Goal: Information Seeking & Learning: Understand process/instructions

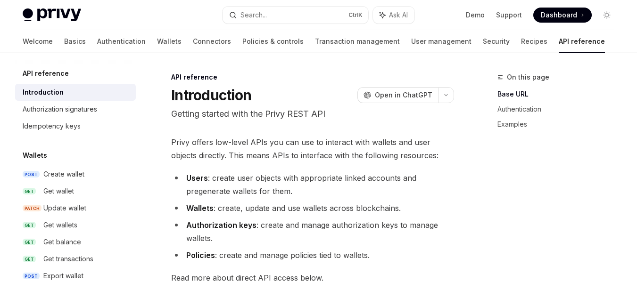
scroll to position [189, 0]
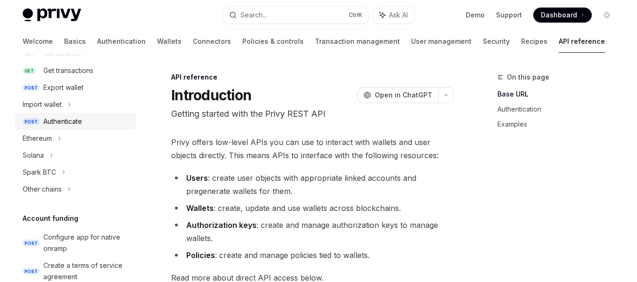
click at [86, 116] on link "POST Authenticate" at bounding box center [75, 121] width 121 height 17
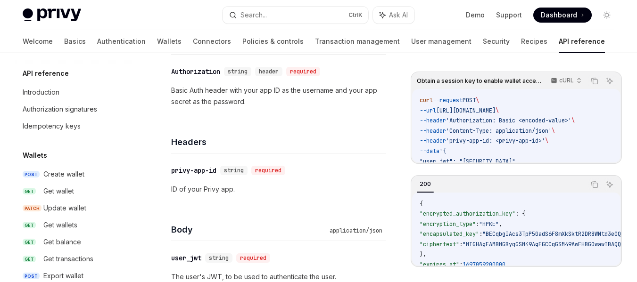
scroll to position [424, 0]
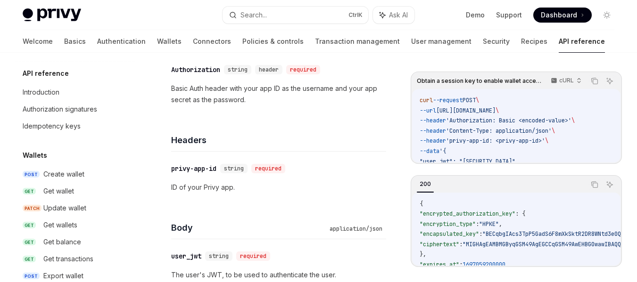
click at [177, 89] on p "Basic Auth header with your app ID as the username and your app secret as the p…" at bounding box center [278, 94] width 215 height 23
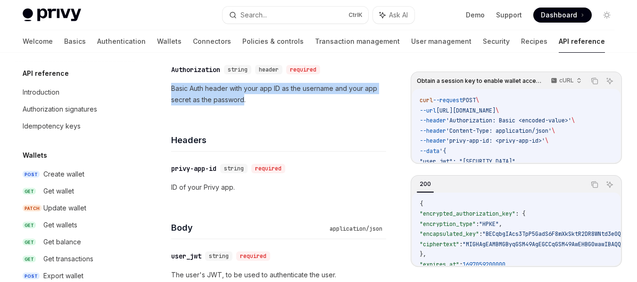
drag, startPoint x: 177, startPoint y: 89, endPoint x: 240, endPoint y: 110, distance: 65.8
click at [240, 110] on div "​ Authorization string header required Basic Auth header with your app ID as th…" at bounding box center [278, 85] width 215 height 64
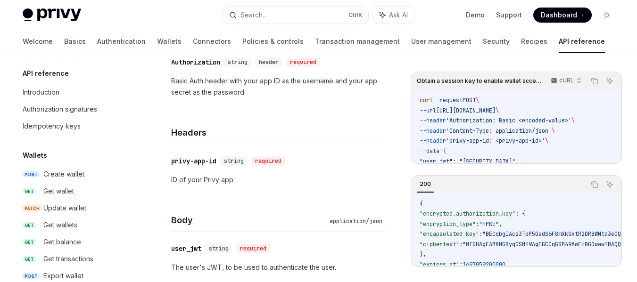
scroll to position [377, 0]
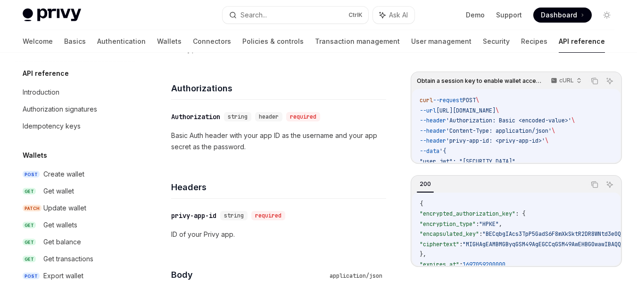
click at [179, 135] on p "Basic Auth header with your app ID as the username and your app secret as the p…" at bounding box center [278, 141] width 215 height 23
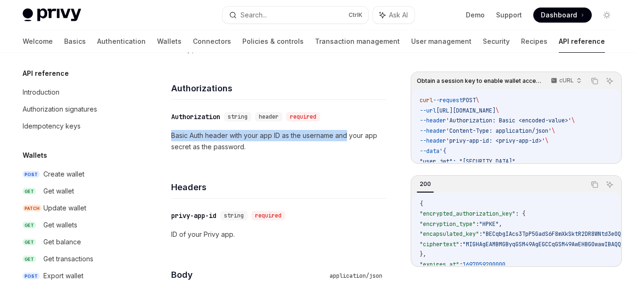
drag, startPoint x: 179, startPoint y: 135, endPoint x: 336, endPoint y: 134, distance: 156.6
click at [336, 134] on p "Basic Auth header with your app ID as the username and your app secret as the p…" at bounding box center [278, 141] width 215 height 23
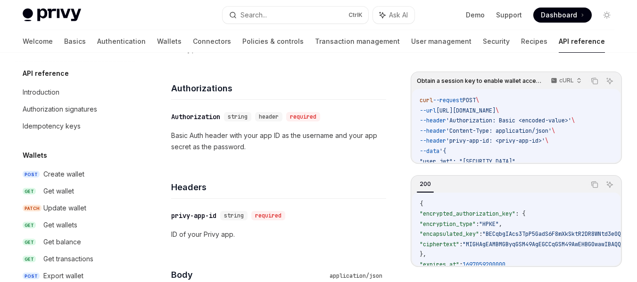
click at [493, 111] on span "https://api.privy.io/v1/wallets/authenticate" at bounding box center [465, 111] width 59 height 8
drag, startPoint x: 493, startPoint y: 111, endPoint x: 485, endPoint y: 111, distance: 7.5
click at [492, 111] on span "https://api.privy.io/v1/wallets/authenticate" at bounding box center [465, 111] width 59 height 8
click at [480, 111] on span "https://api.privy.io/v1/wallets/authenticate" at bounding box center [465, 111] width 59 height 8
drag, startPoint x: 480, startPoint y: 111, endPoint x: 518, endPoint y: 112, distance: 37.7
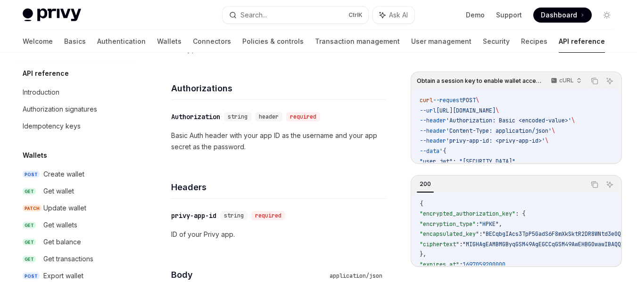
click at [496, 112] on span "https://api.privy.io/v1/wallets/authenticate" at bounding box center [465, 111] width 59 height 8
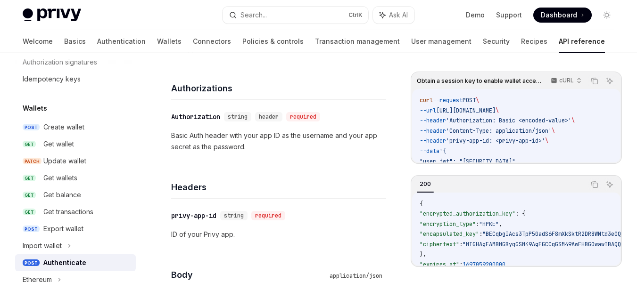
scroll to position [0, 0]
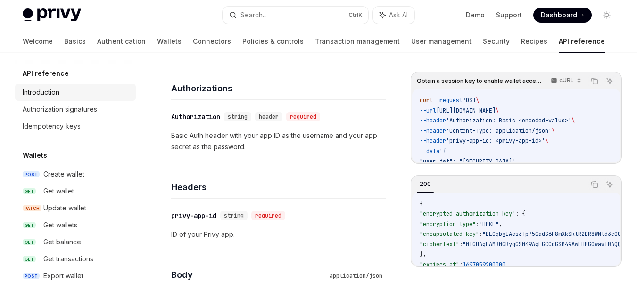
click at [66, 98] on link "Introduction" at bounding box center [75, 92] width 121 height 17
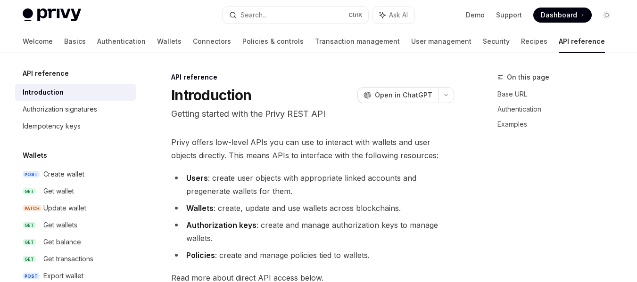
type textarea "*"
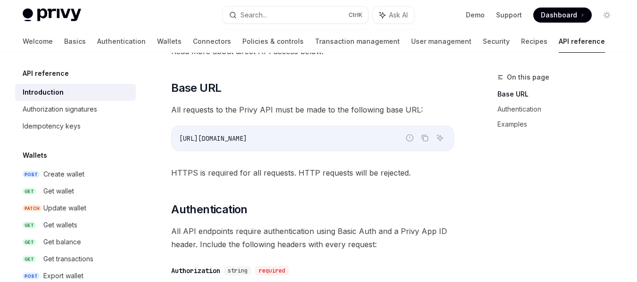
scroll to position [236, 0]
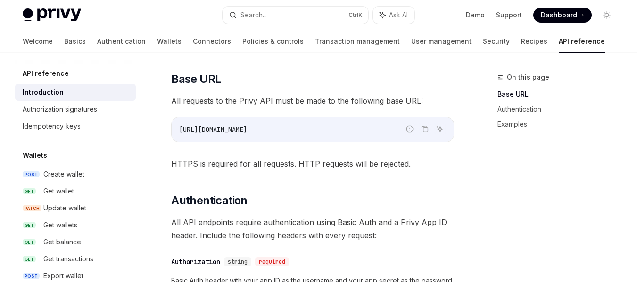
drag, startPoint x: 265, startPoint y: 133, endPoint x: 178, endPoint y: 131, distance: 87.3
click at [178, 131] on div "https://api.privy.io" at bounding box center [313, 129] width 282 height 25
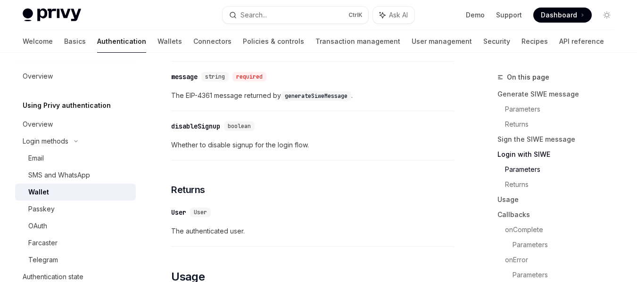
scroll to position [1110, 0]
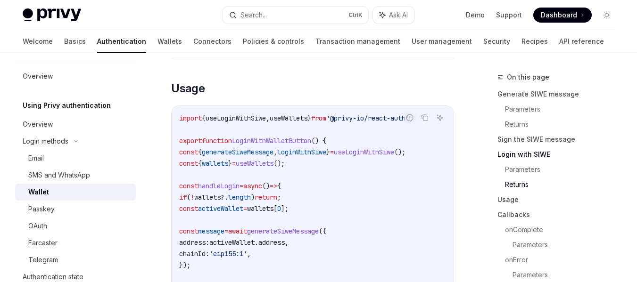
click at [272, 145] on span "LoginWithWalletButton" at bounding box center [271, 141] width 79 height 8
copy span "LoginWithWalletButton"
click at [273, 157] on span "generateSiweMessage" at bounding box center [238, 152] width 72 height 8
click at [262, 157] on span "generateSiweMessage" at bounding box center [238, 152] width 72 height 8
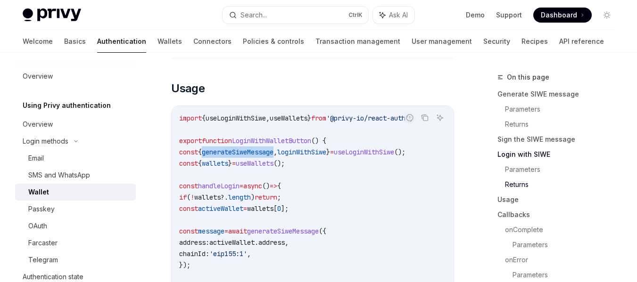
click at [262, 157] on span "generateSiweMessage" at bounding box center [238, 152] width 72 height 8
copy span "generateSiweMessage"
